Goal: Task Accomplishment & Management: Use online tool/utility

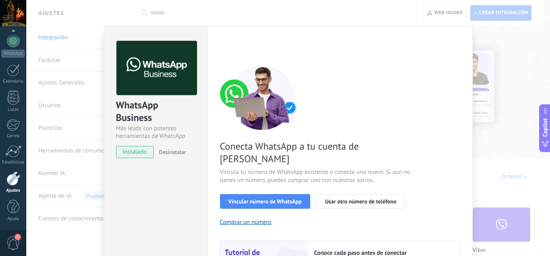
click at [11, 186] on link "Ajustes" at bounding box center [13, 183] width 26 height 22
click at [267, 194] on button "Vincular número de WhatsApp" at bounding box center [265, 201] width 90 height 15
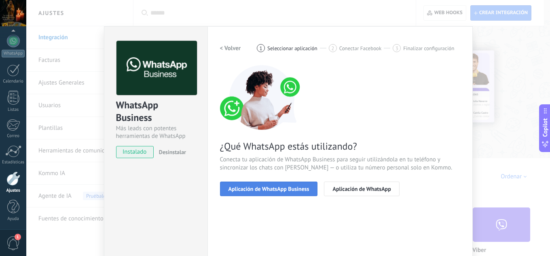
click at [279, 191] on span "Aplicación de WhatsApp Business" at bounding box center [269, 189] width 81 height 6
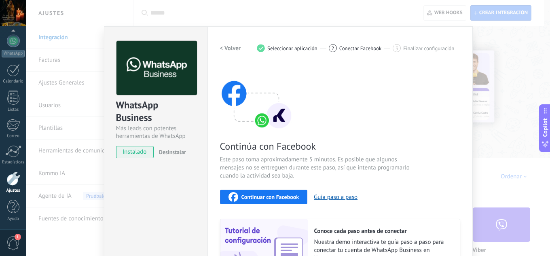
click at [278, 191] on button "Continuar con Facebook" at bounding box center [264, 197] width 88 height 15
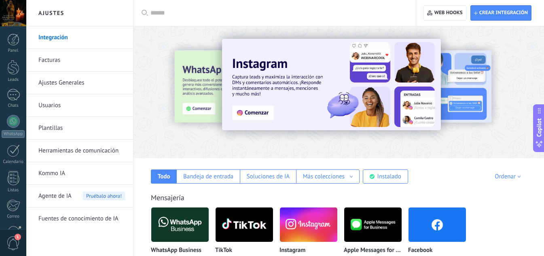
click at [176, 224] on img at bounding box center [179, 224] width 57 height 39
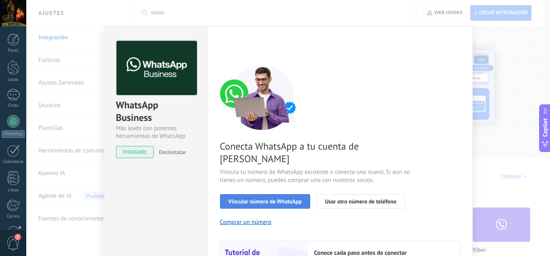
click at [264, 194] on button "Vincular número de WhatsApp" at bounding box center [265, 201] width 90 height 15
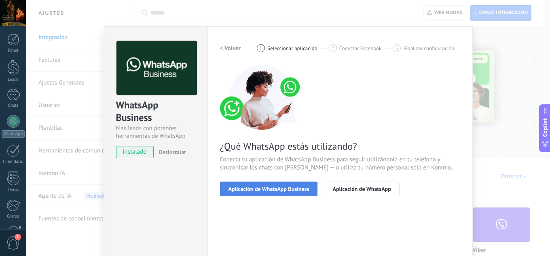
click at [272, 188] on span "Aplicación de WhatsApp Business" at bounding box center [269, 189] width 81 height 6
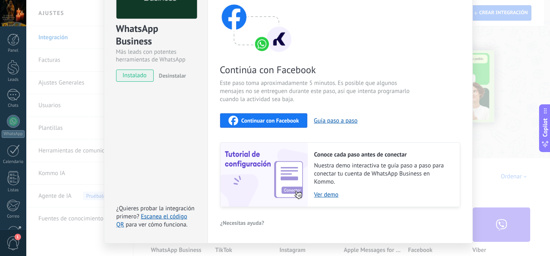
scroll to position [94, 0]
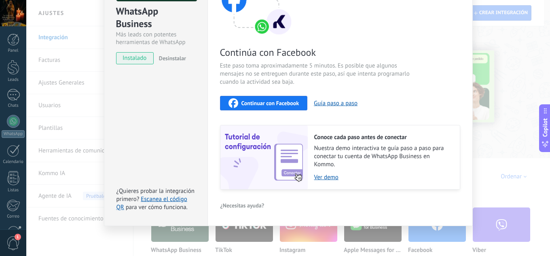
click at [282, 102] on span "Continuar con Facebook" at bounding box center [271, 103] width 58 height 6
